Goal: Task Accomplishment & Management: Manage account settings

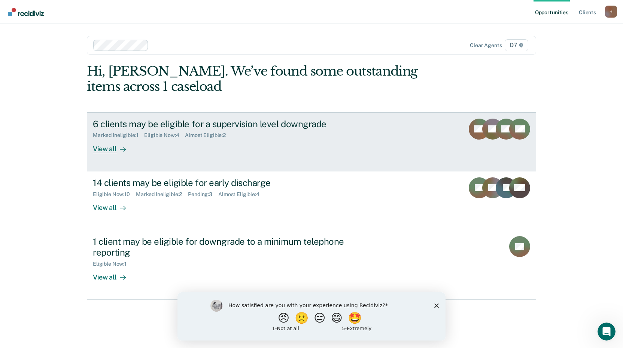
click at [106, 151] on div "View all" at bounding box center [114, 146] width 42 height 15
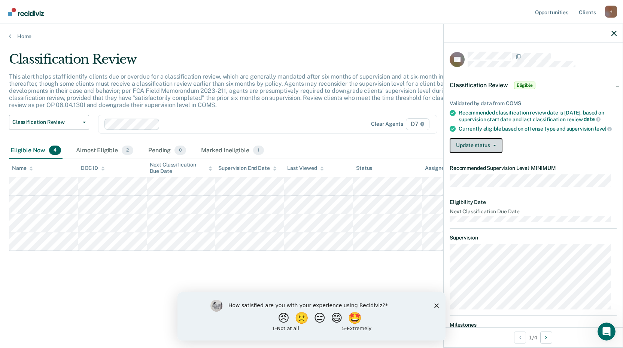
click at [488, 153] on button "Update status" at bounding box center [476, 145] width 53 height 15
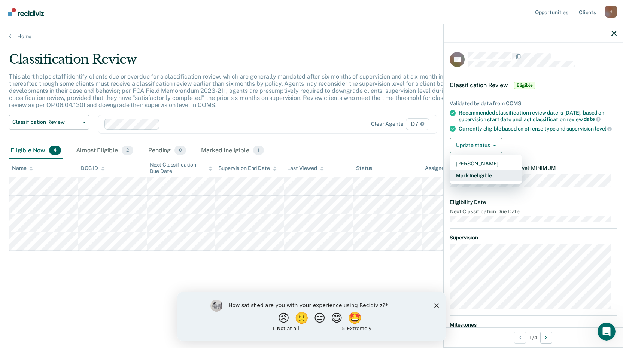
click at [486, 182] on button "Mark Ineligible" at bounding box center [486, 176] width 72 height 12
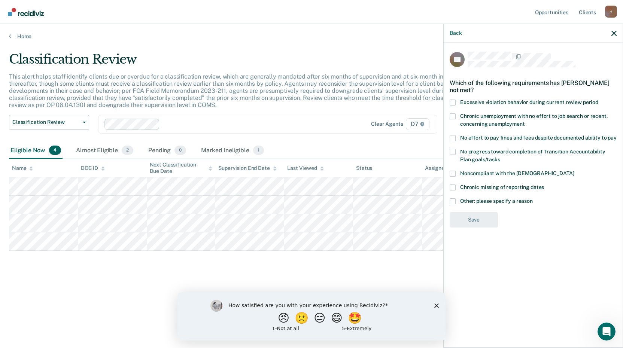
click at [452, 170] on div "No progress toward completion of Transition Accountability Plan goals/tasks" at bounding box center [533, 160] width 167 height 22
click at [454, 175] on span at bounding box center [453, 174] width 6 height 6
click at [574, 171] on input "Noncompliant with the [DEMOGRAPHIC_DATA]" at bounding box center [574, 171] width 0 height 0
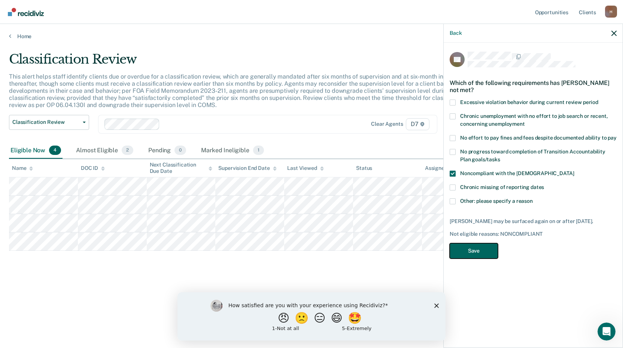
click at [480, 246] on button "Save" at bounding box center [474, 251] width 48 height 15
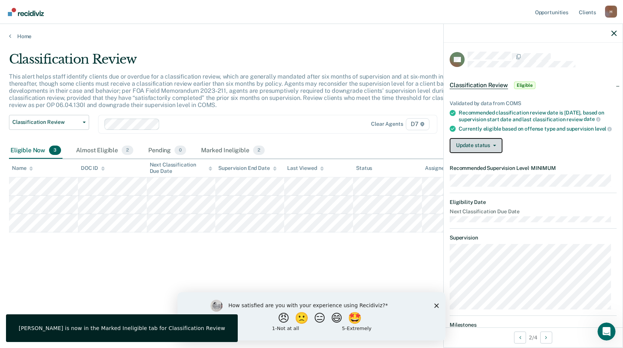
click at [476, 151] on button "Update status" at bounding box center [476, 145] width 53 height 15
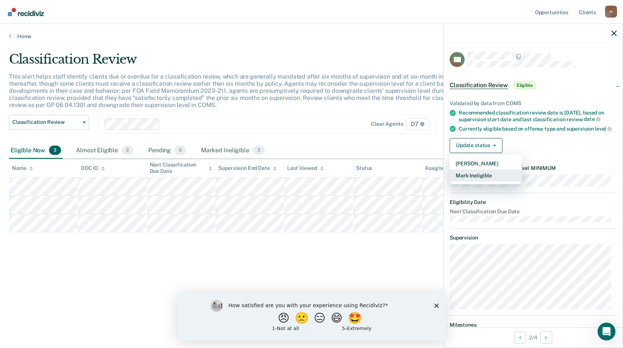
click at [484, 181] on button "Mark Ineligible" at bounding box center [486, 176] width 72 height 12
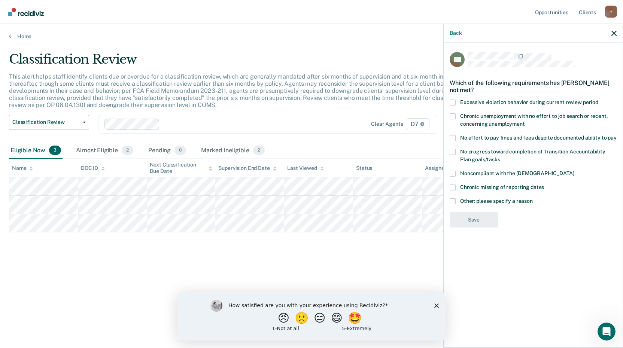
click at [452, 116] on span at bounding box center [453, 117] width 6 height 6
click at [525, 121] on input "Chronic unemployment with no effort to job search or recent, concerning unemplo…" at bounding box center [525, 121] width 0 height 0
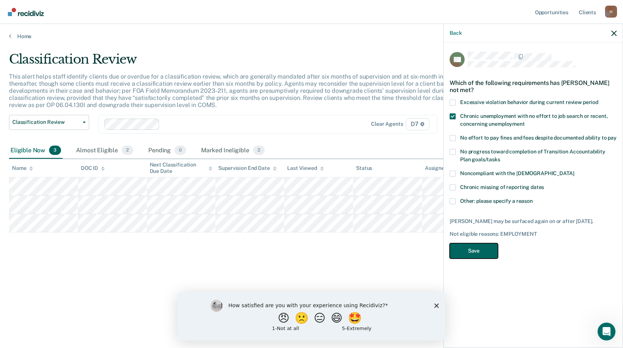
click at [476, 251] on button "Save" at bounding box center [474, 251] width 48 height 15
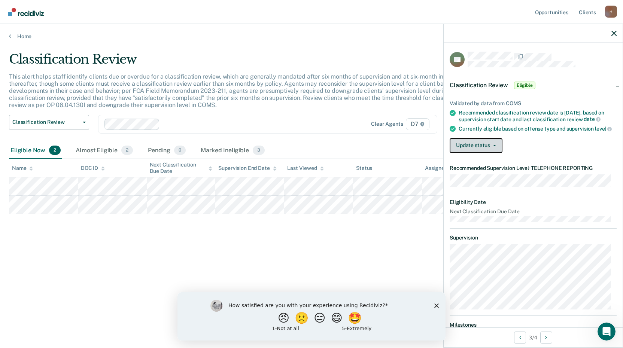
click at [480, 146] on button "Update status" at bounding box center [476, 145] width 53 height 15
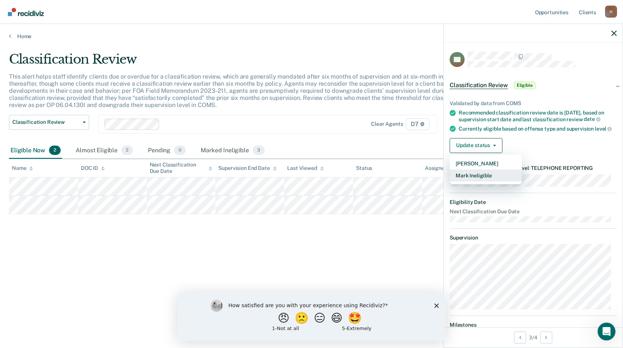
click at [486, 180] on button "Mark Ineligible" at bounding box center [486, 176] width 72 height 12
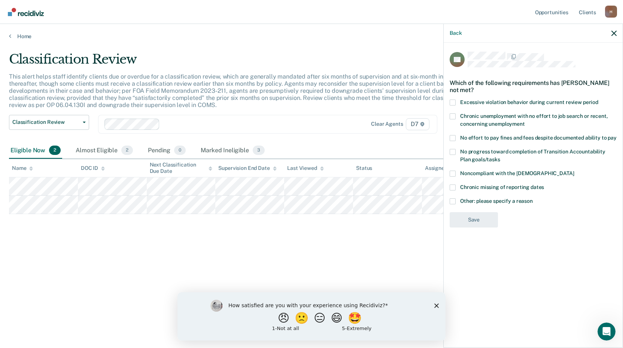
click at [451, 203] on span at bounding box center [453, 202] width 6 height 6
click at [533, 199] on input "Other: please specify a reason" at bounding box center [533, 199] width 0 height 0
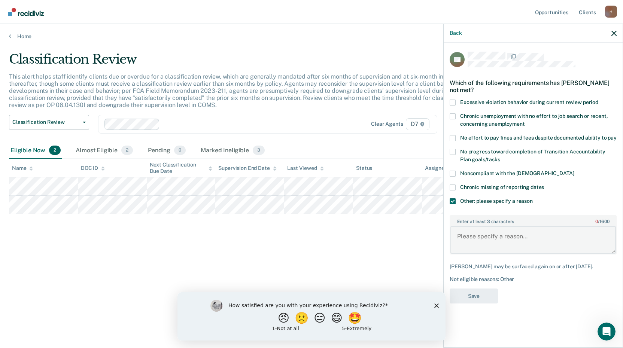
click at [520, 247] on textarea "Enter at least 3 characters 0 / 1600" at bounding box center [534, 240] width 166 height 28
type textarea "Not eligible."
click at [488, 289] on button "Save" at bounding box center [474, 296] width 48 height 15
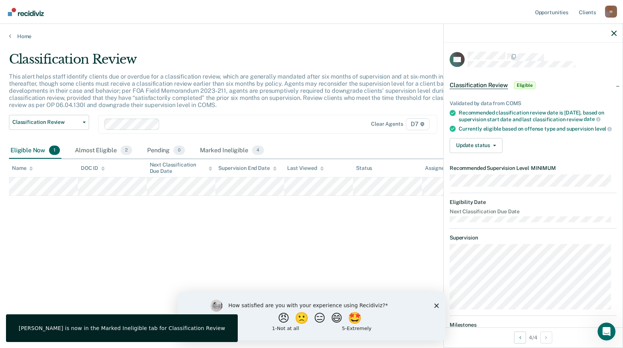
click at [460, 142] on div "Validated by data from COMS Recommended classification review date is [DATE], b…" at bounding box center [533, 123] width 179 height 71
click at [464, 149] on button "Update status" at bounding box center [476, 145] width 53 height 15
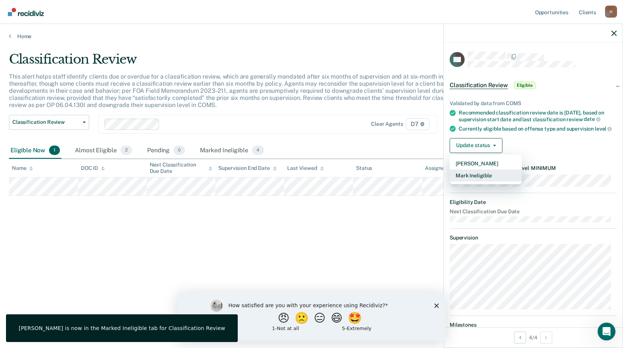
click at [481, 181] on button "Mark Ineligible" at bounding box center [486, 176] width 72 height 12
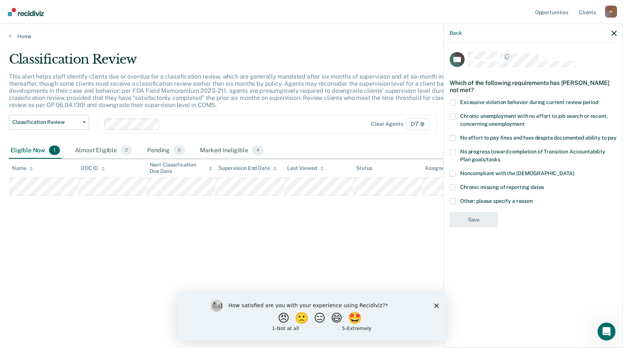
click at [459, 199] on label "Other: please specify a reason" at bounding box center [533, 203] width 167 height 8
click at [533, 199] on input "Other: please specify a reason" at bounding box center [533, 199] width 0 height 0
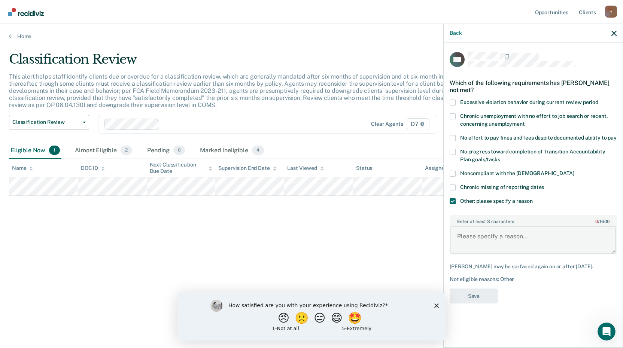
click at [495, 235] on textarea "Enter at least 3 characters 0 / 1600" at bounding box center [534, 240] width 166 height 28
type textarea "Need to monitor compliance with treatment and testing."
click at [486, 289] on button "Save" at bounding box center [474, 296] width 48 height 15
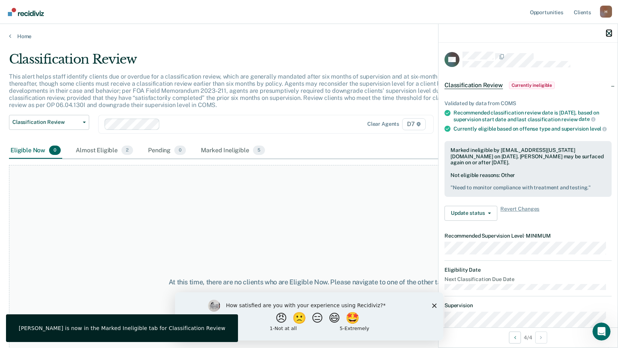
click at [611, 31] on icon "button" at bounding box center [608, 33] width 5 height 5
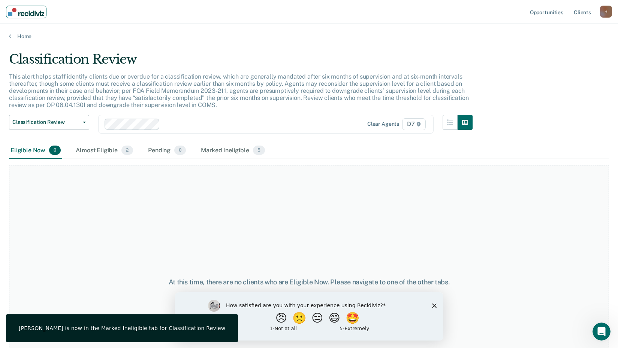
click at [29, 14] on img "Main navigation" at bounding box center [26, 12] width 36 height 8
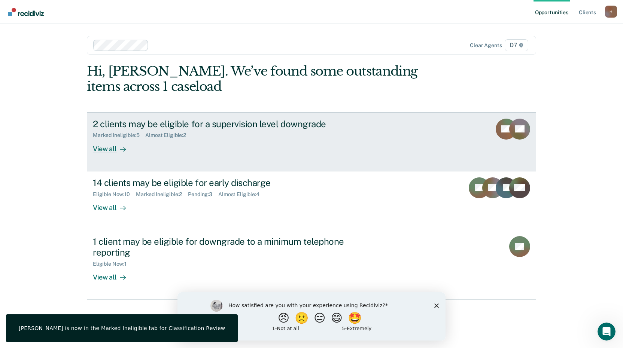
click at [114, 144] on div "View all" at bounding box center [114, 146] width 42 height 15
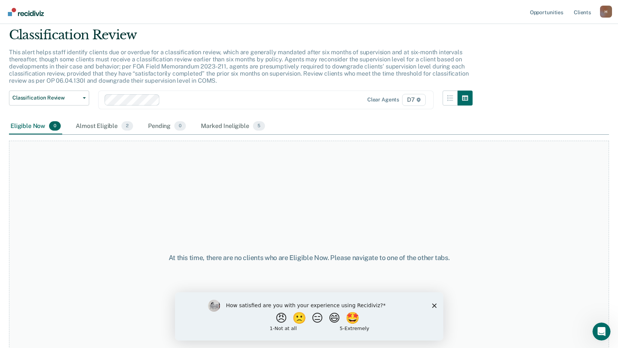
scroll to position [37, 0]
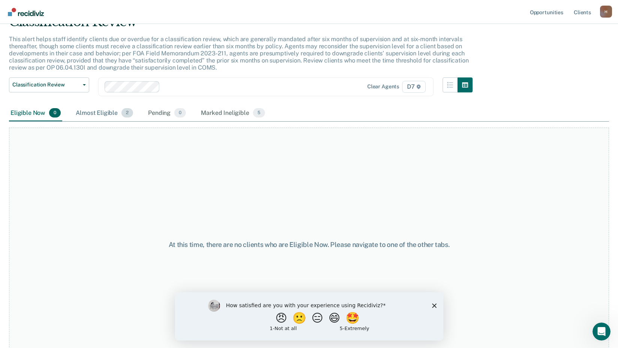
click at [101, 116] on div "Almost Eligible 2" at bounding box center [104, 113] width 60 height 16
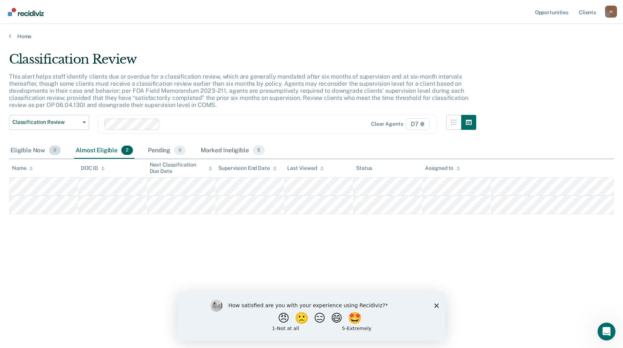
click at [31, 152] on div "Eligible Now 0" at bounding box center [35, 151] width 53 height 16
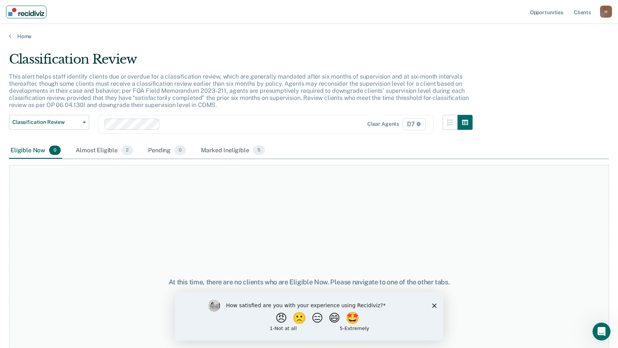
click at [28, 13] on img "Main navigation" at bounding box center [26, 12] width 36 height 8
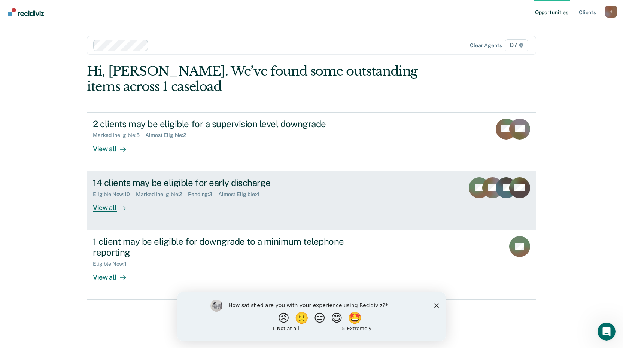
click at [122, 208] on icon at bounding box center [123, 208] width 6 height 6
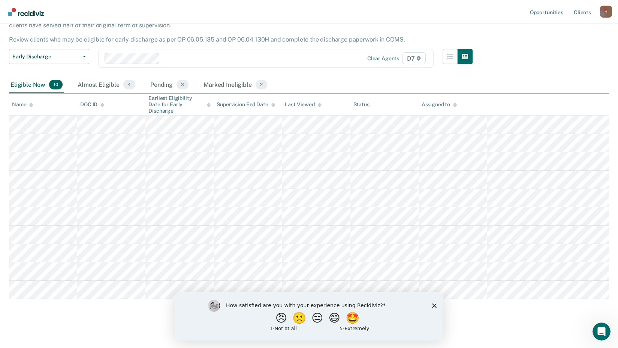
scroll to position [60, 0]
click at [435, 305] on icon "Close survey" at bounding box center [434, 305] width 4 height 4
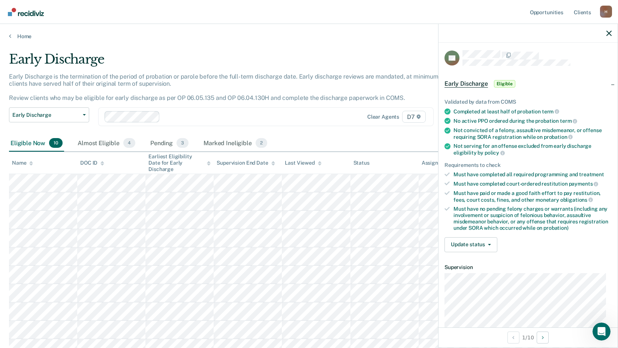
scroll to position [0, 0]
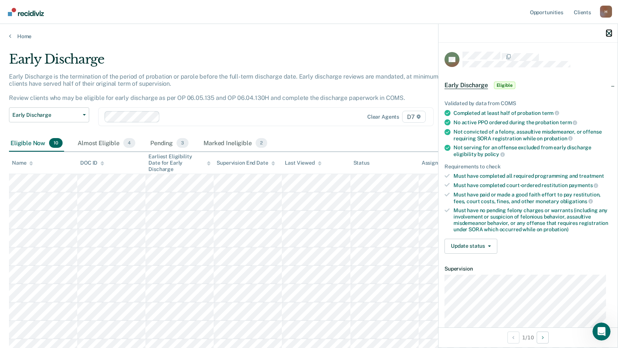
click at [607, 34] on icon "button" at bounding box center [608, 33] width 5 height 5
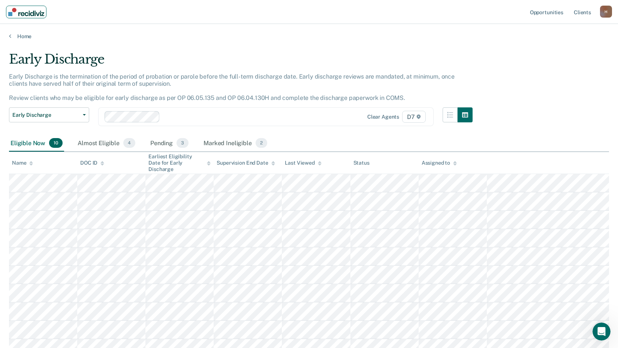
click at [35, 11] on img "Main navigation" at bounding box center [26, 12] width 36 height 8
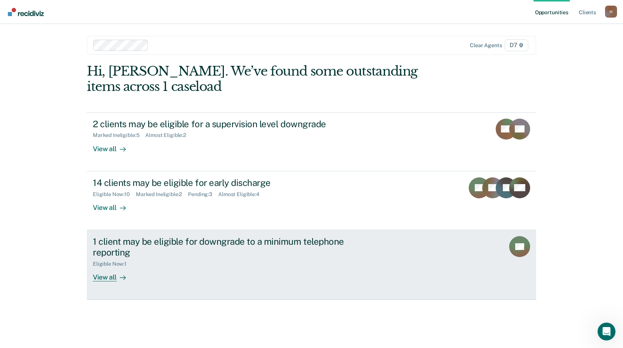
click at [186, 265] on div "Eligible Now : 1" at bounding box center [224, 262] width 263 height 9
